Goal: Find contact information: Find contact information

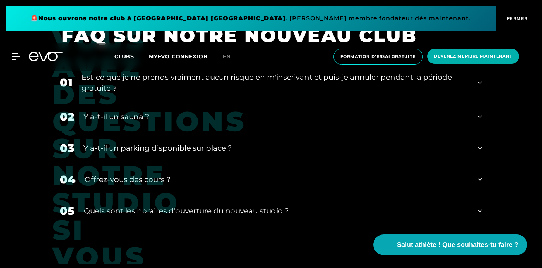
scroll to position [2844, 0]
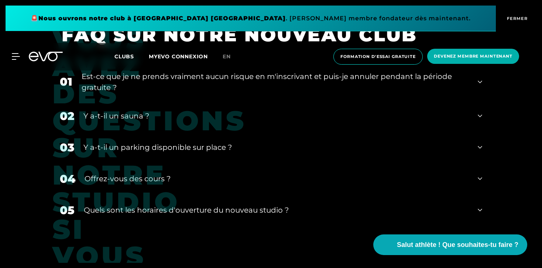
click at [202, 207] on font "Quels sont les horaires d'ouverture du nouveau studio ?" at bounding box center [186, 210] width 205 height 9
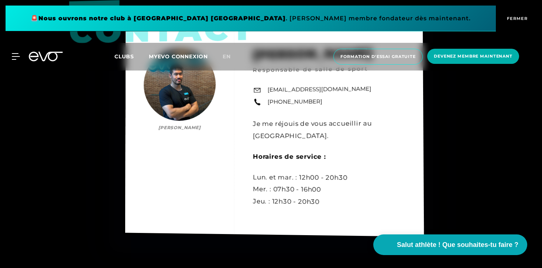
scroll to position [2556, 0]
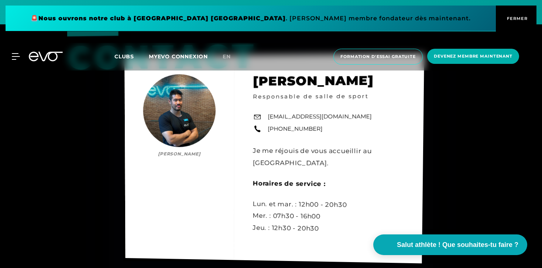
click at [307, 117] on div "contact Duc [PERSON_NAME] Duc Hien Ma Responsable de salle de sport [EMAIL_ADDR…" at bounding box center [274, 159] width 300 height 210
copy div "[EMAIL_ADDRESS][DOMAIN_NAME]"
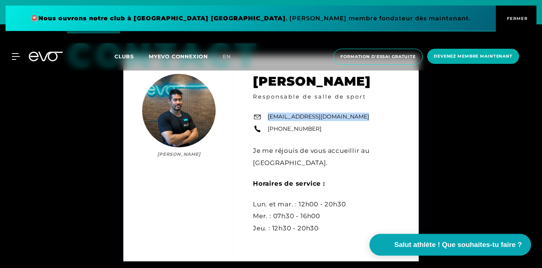
click at [409, 240] on span "Salut athlète ! Que souhaites-tu faire ?" at bounding box center [458, 244] width 128 height 10
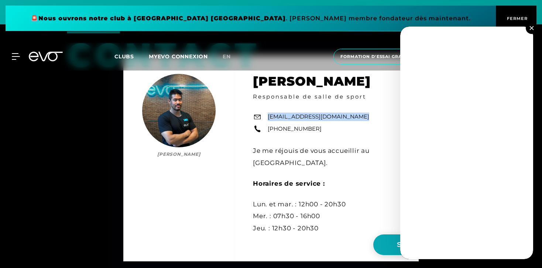
click at [531, 31] on button at bounding box center [531, 28] width 12 height 12
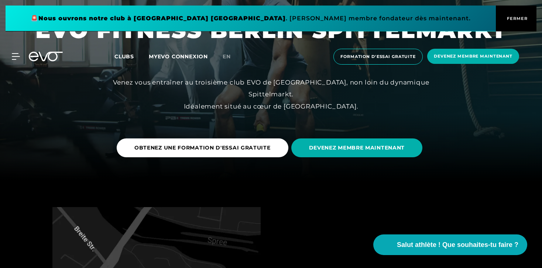
scroll to position [0, 0]
